Goal: Task Accomplishment & Management: Use online tool/utility

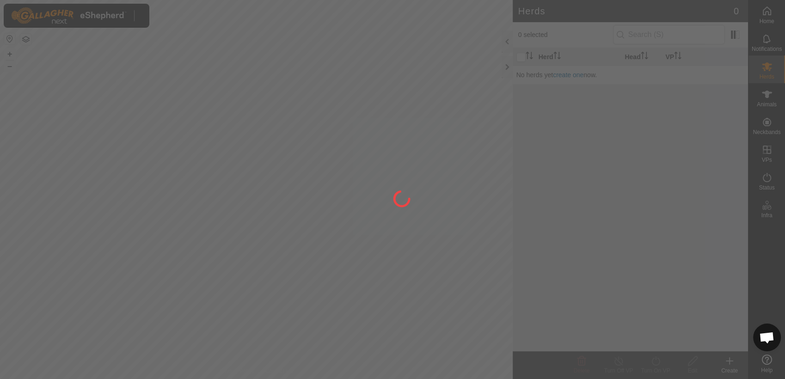
scroll to position [741, 0]
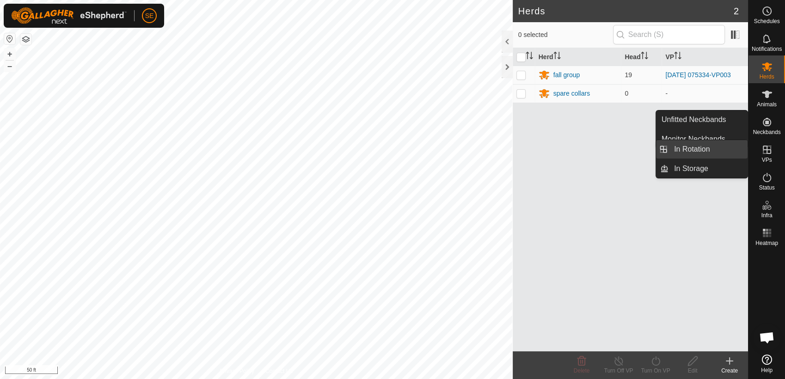
click at [718, 152] on link "In Rotation" at bounding box center [708, 149] width 79 height 19
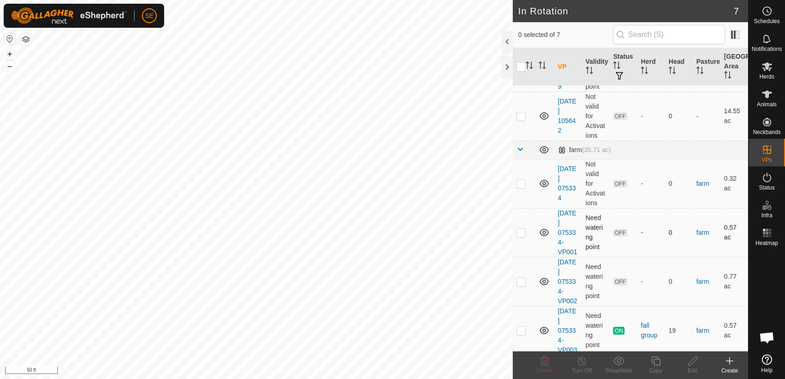
scroll to position [104, 0]
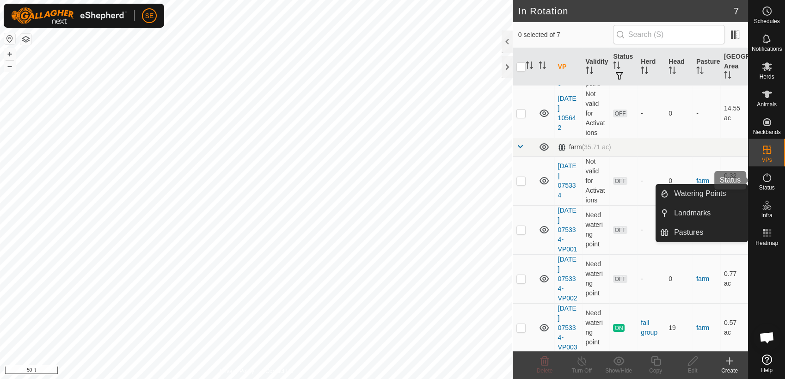
click at [767, 183] on es-activation-svg-icon at bounding box center [767, 177] width 17 height 15
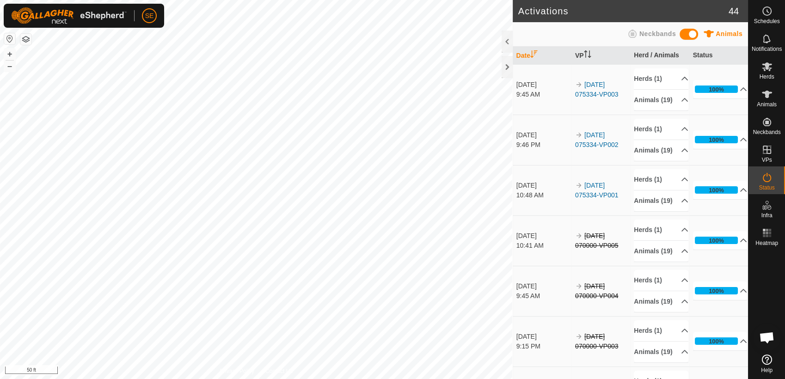
click at [766, 183] on icon at bounding box center [767, 177] width 11 height 11
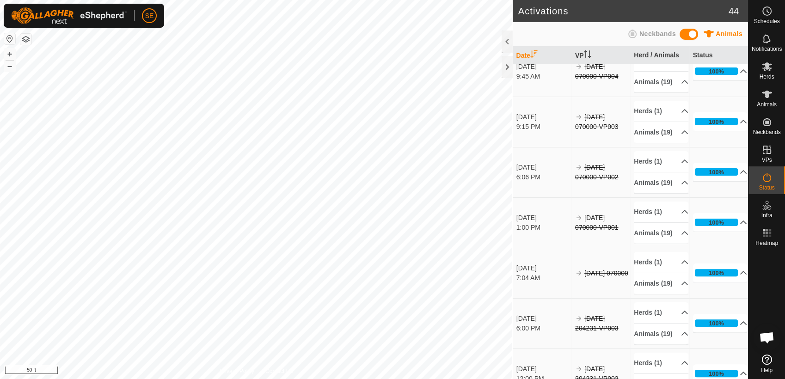
scroll to position [103, 0]
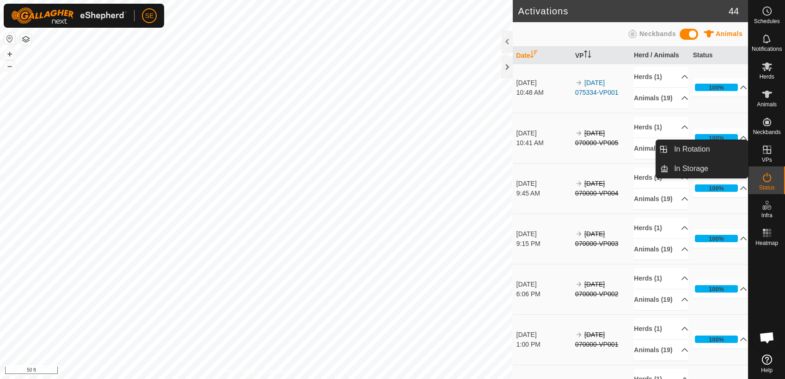
click at [764, 158] on span "VPs" at bounding box center [767, 160] width 10 height 6
click at [720, 151] on link "In Rotation" at bounding box center [708, 149] width 79 height 19
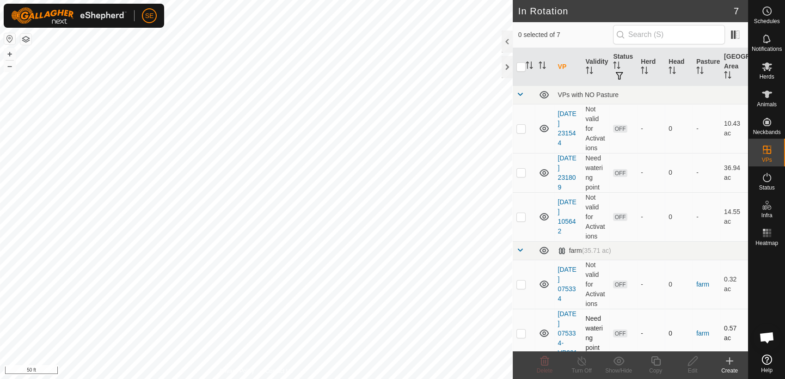
scroll to position [104, 0]
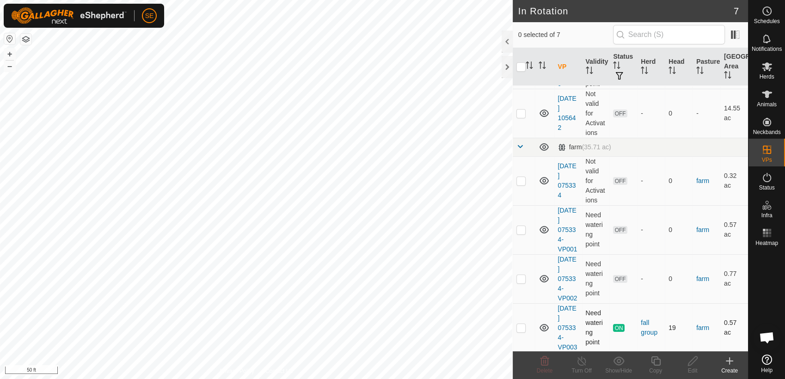
click at [520, 326] on p-checkbox at bounding box center [521, 327] width 9 height 7
checkbox input "true"
click at [655, 361] on icon at bounding box center [656, 361] width 12 height 11
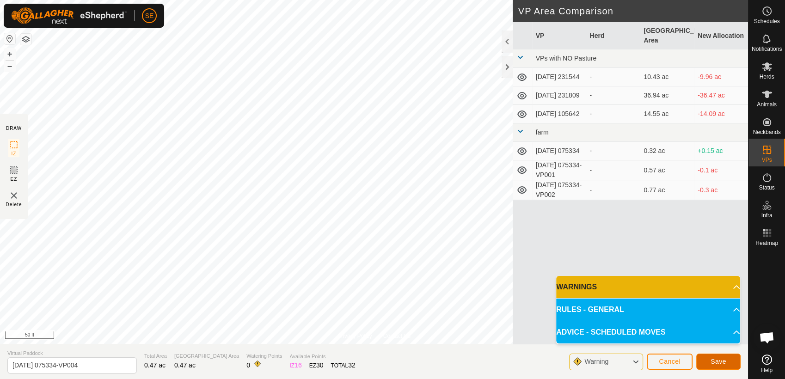
click at [722, 359] on span "Save" at bounding box center [719, 361] width 16 height 7
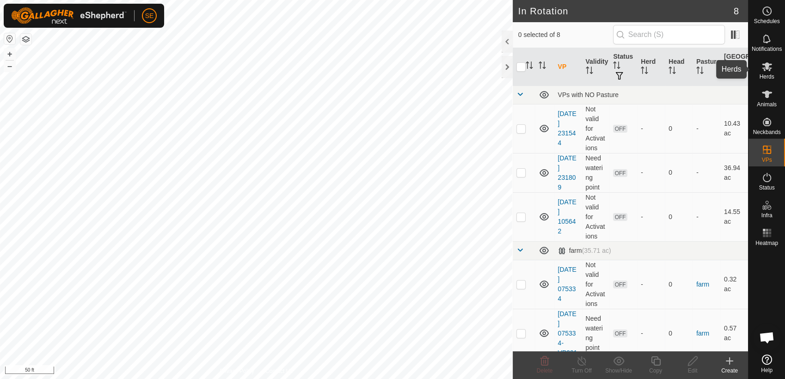
click at [770, 71] on icon at bounding box center [767, 66] width 11 height 11
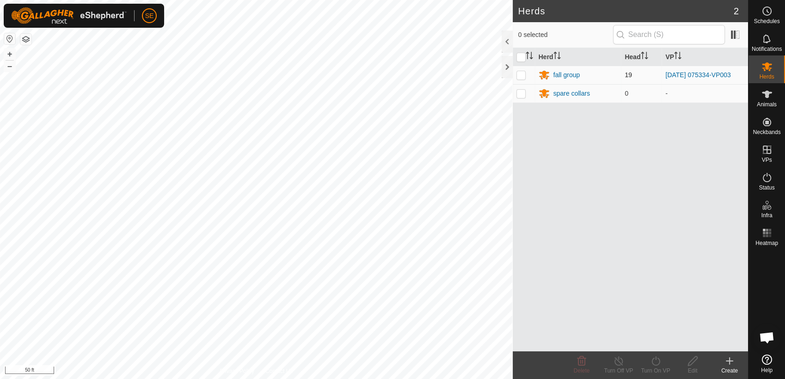
click at [520, 71] on p-checkbox at bounding box center [521, 74] width 9 height 7
checkbox input "true"
click at [654, 367] on div "Turn On VP" at bounding box center [655, 371] width 37 height 8
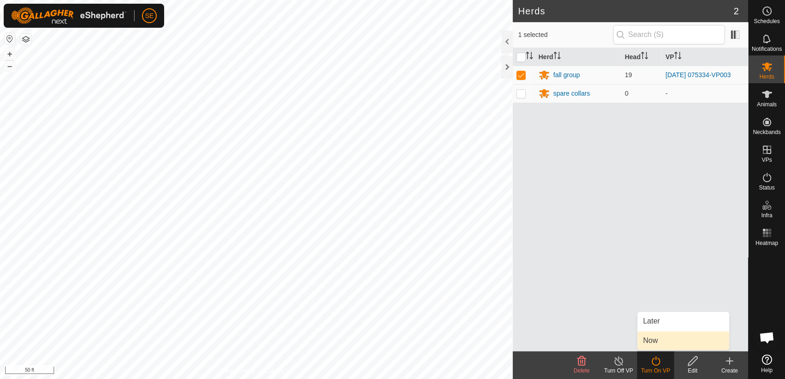
click at [660, 341] on link "Now" at bounding box center [684, 341] width 92 height 19
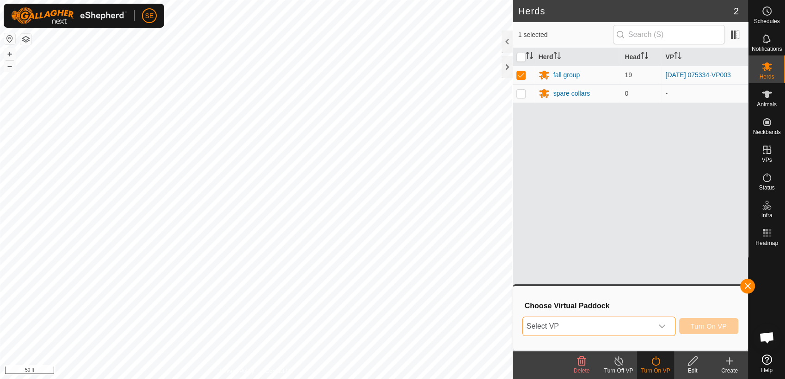
click at [630, 327] on span "Select VP" at bounding box center [588, 326] width 130 height 19
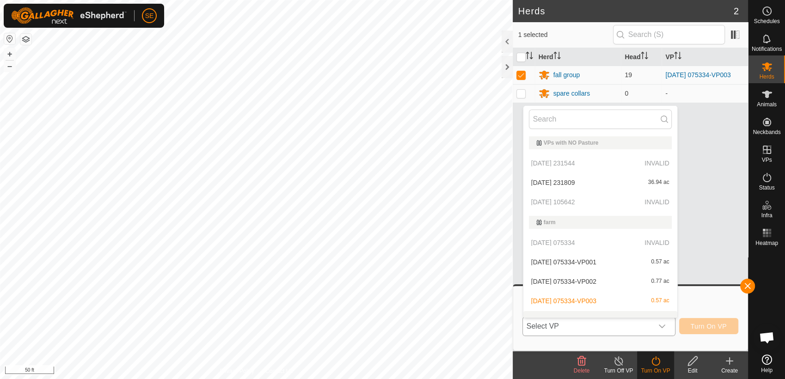
scroll to position [12, 0]
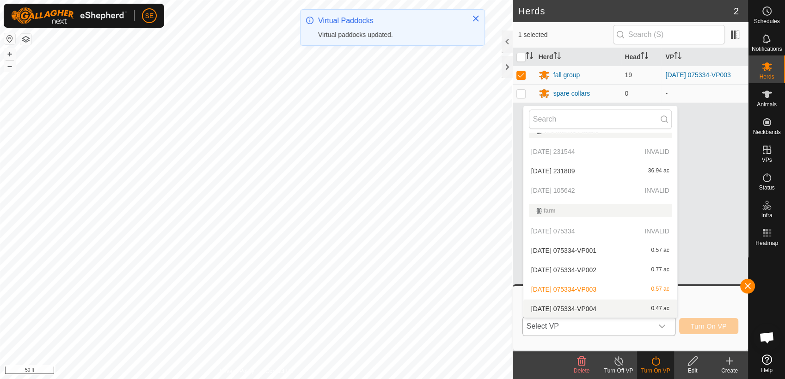
click at [638, 305] on li "[DATE] 075334-VP004 0.47 ac" at bounding box center [601, 309] width 154 height 19
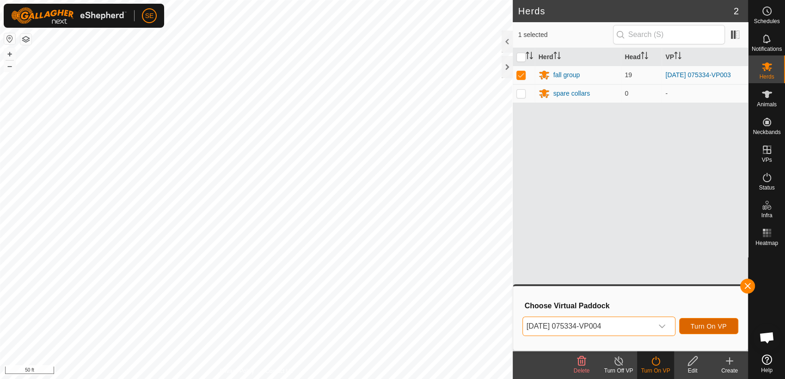
click at [713, 323] on span "Turn On VP" at bounding box center [709, 326] width 36 height 7
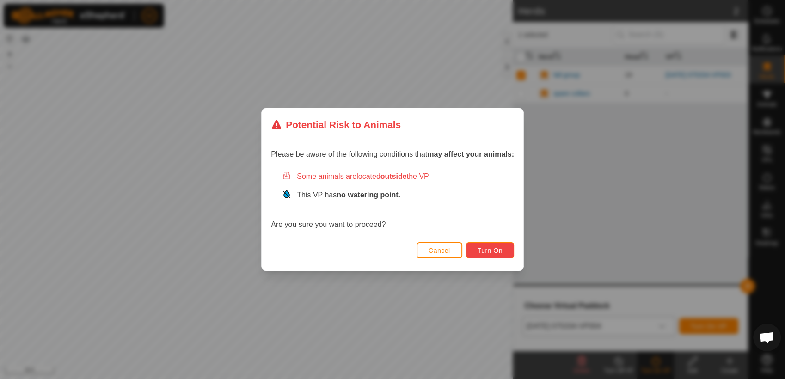
click at [506, 248] on button "Turn On" at bounding box center [490, 250] width 48 height 16
